Goal: Complete application form

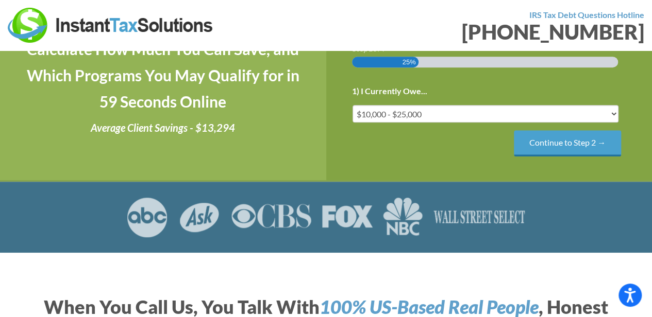
scroll to position [266, 0]
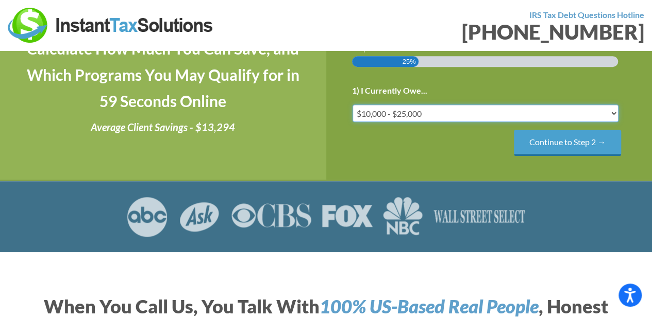
click at [431, 114] on select "Less than $10,000 $10,000 - $25,000 $25,000 - $50,000 $50,000 - $75,000 $75,000+" at bounding box center [485, 114] width 266 height 18
select select "under-10"
click at [352, 105] on select "Less than $10,000 $10,000 - $25,000 $25,000 - $50,000 $50,000 - $75,000 $75,000+" at bounding box center [485, 114] width 266 height 18
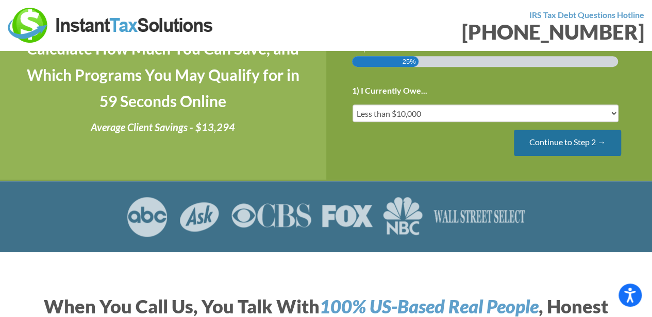
click at [522, 144] on input "Continue to Step 2 →" at bounding box center [567, 143] width 107 height 26
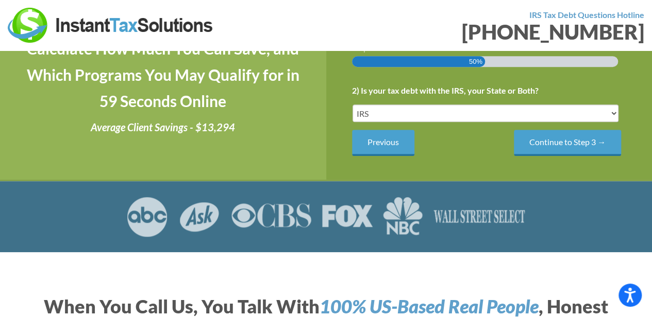
scroll to position [0, 0]
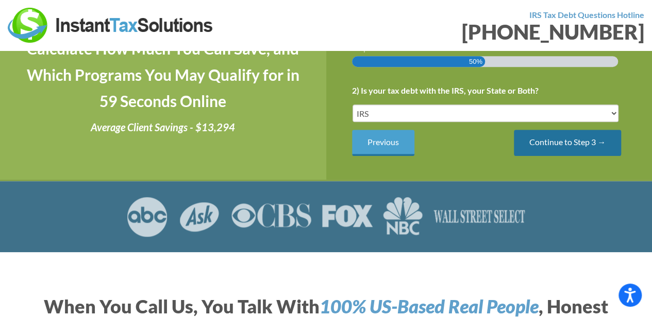
click at [543, 140] on input "Continue to Step 3 →" at bounding box center [567, 143] width 107 height 26
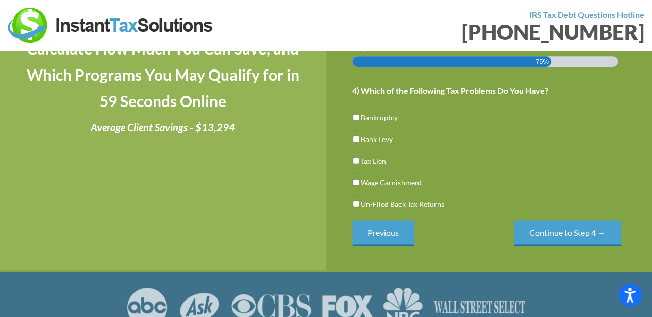
click at [434, 202] on label "Un-Filed Back Tax Returns" at bounding box center [402, 204] width 83 height 11
click at [359, 202] on input "Un-Filed Back Tax Returns" at bounding box center [355, 204] width 7 height 18
checkbox input "true"
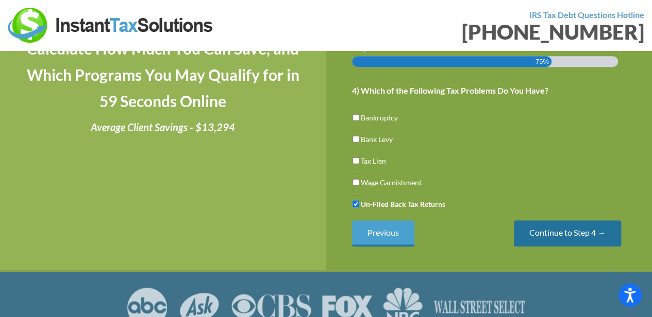
click at [527, 229] on input "Continue to Step 4 →" at bounding box center [567, 233] width 107 height 26
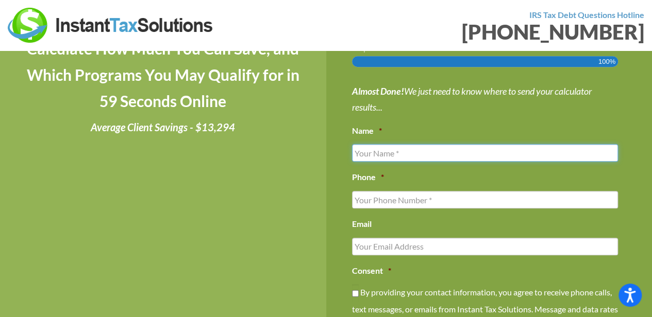
click at [507, 148] on input "Name *" at bounding box center [485, 153] width 266 height 18
type input "Heather Hardcastle"
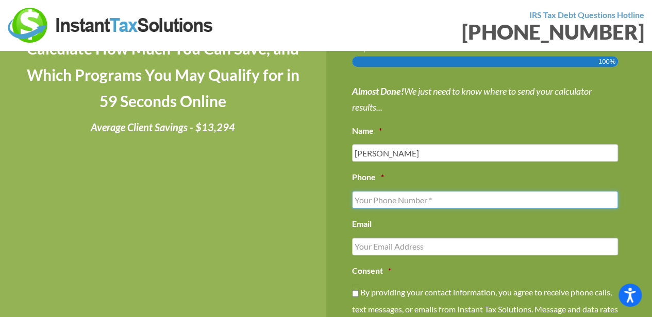
type input "4794095406"
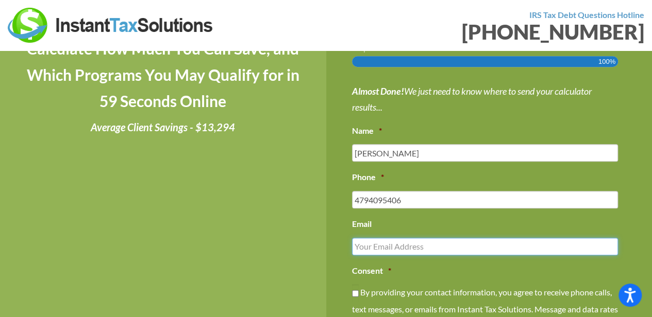
type input "heatheralan01@gmail.com"
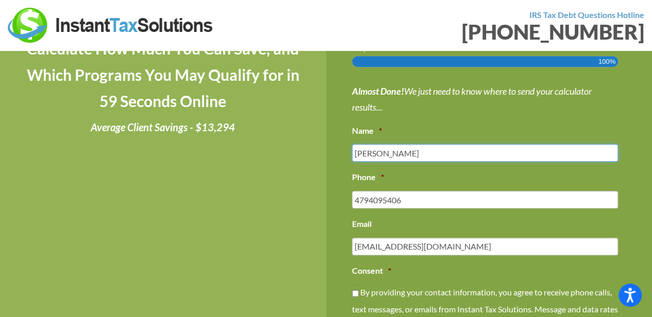
type input "(479) 409-5406"
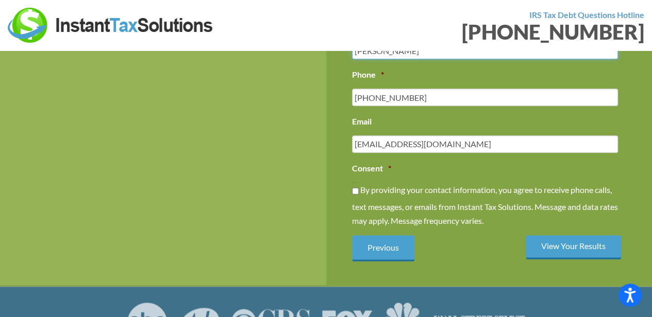
scroll to position [371, 0]
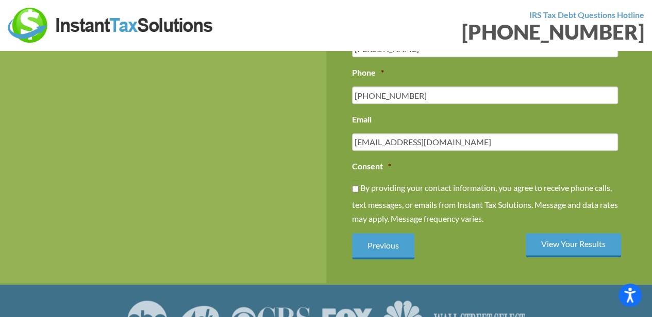
click at [0, 0] on label "By providing your contact information, you agree to receive phone calls, text m…" at bounding box center [0, 0] width 0 height 0
click at [359, 182] on input "By providing your contact information, you agree to receive phone calls, text m…" at bounding box center [355, 189] width 7 height 18
checkbox input "true"
click at [551, 244] on input "View Your Results" at bounding box center [572, 245] width 95 height 24
click at [581, 246] on input "View Your Results" at bounding box center [572, 245] width 95 height 24
